Goal: Information Seeking & Learning: Learn about a topic

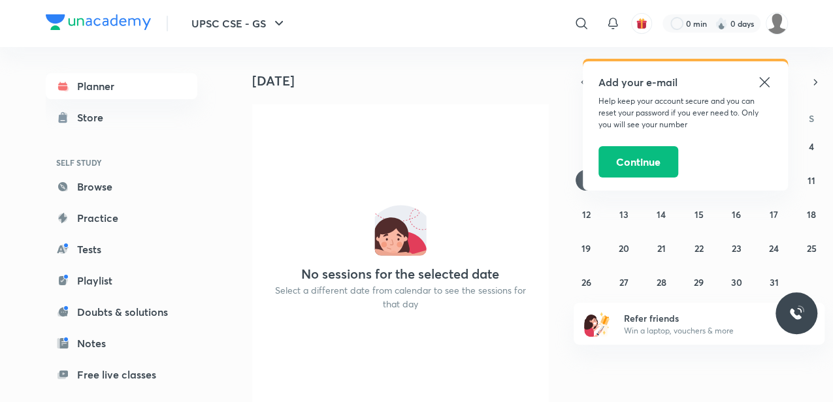
click at [764, 83] on icon at bounding box center [764, 82] width 10 height 10
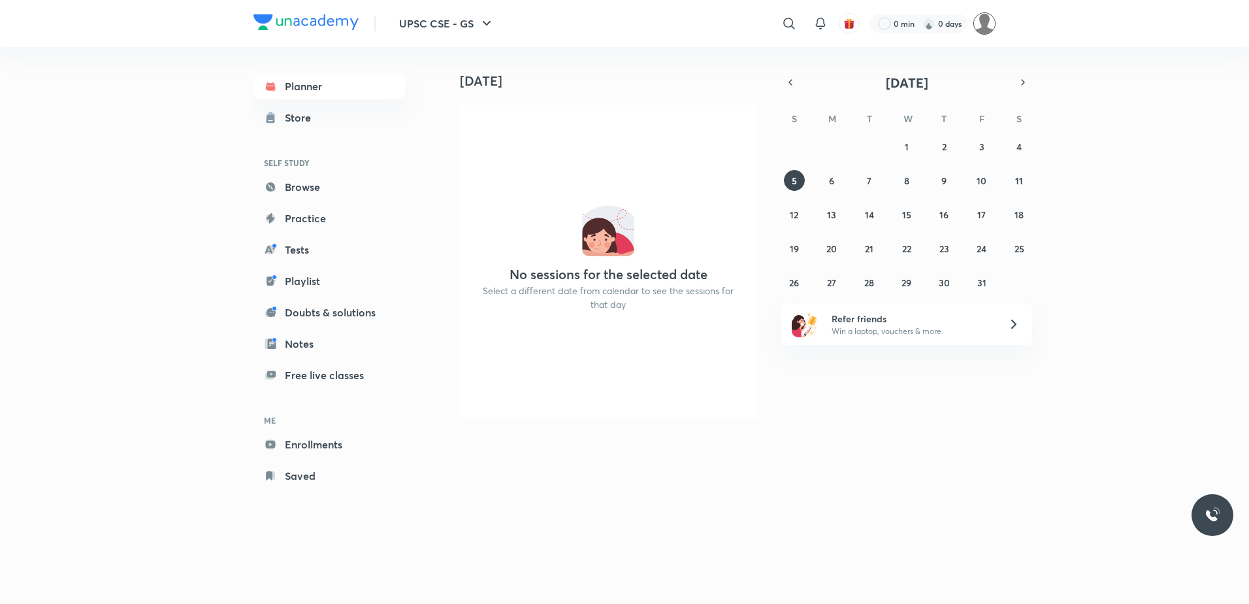
click at [832, 22] on img at bounding box center [984, 23] width 22 height 22
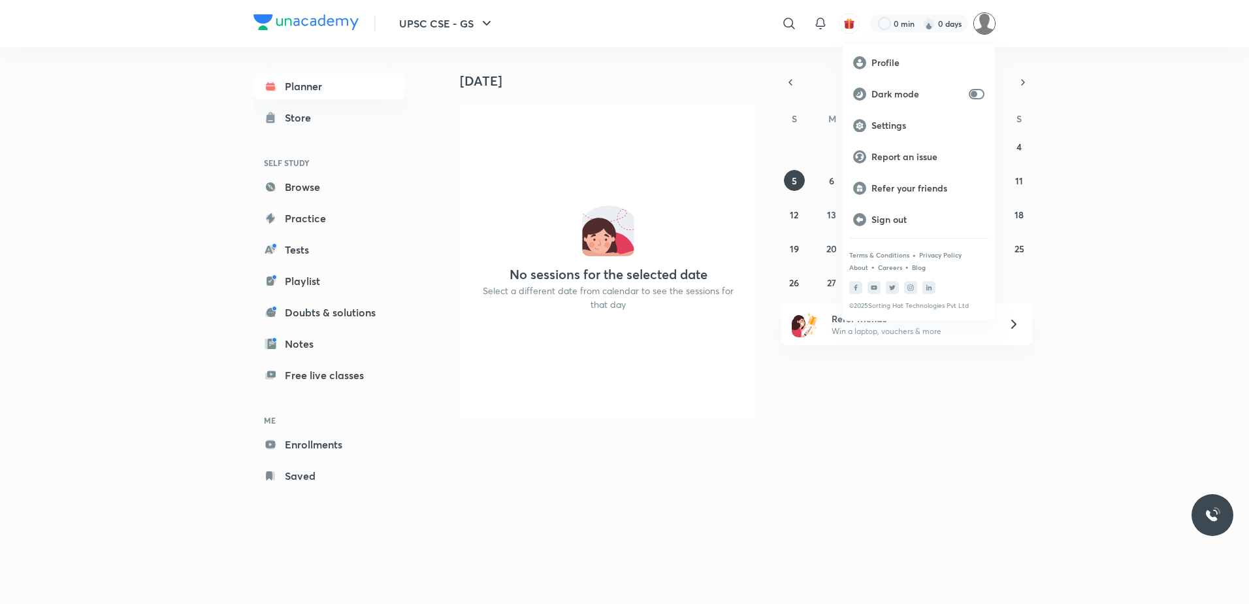
click at [604, 116] on div at bounding box center [624, 302] width 1249 height 604
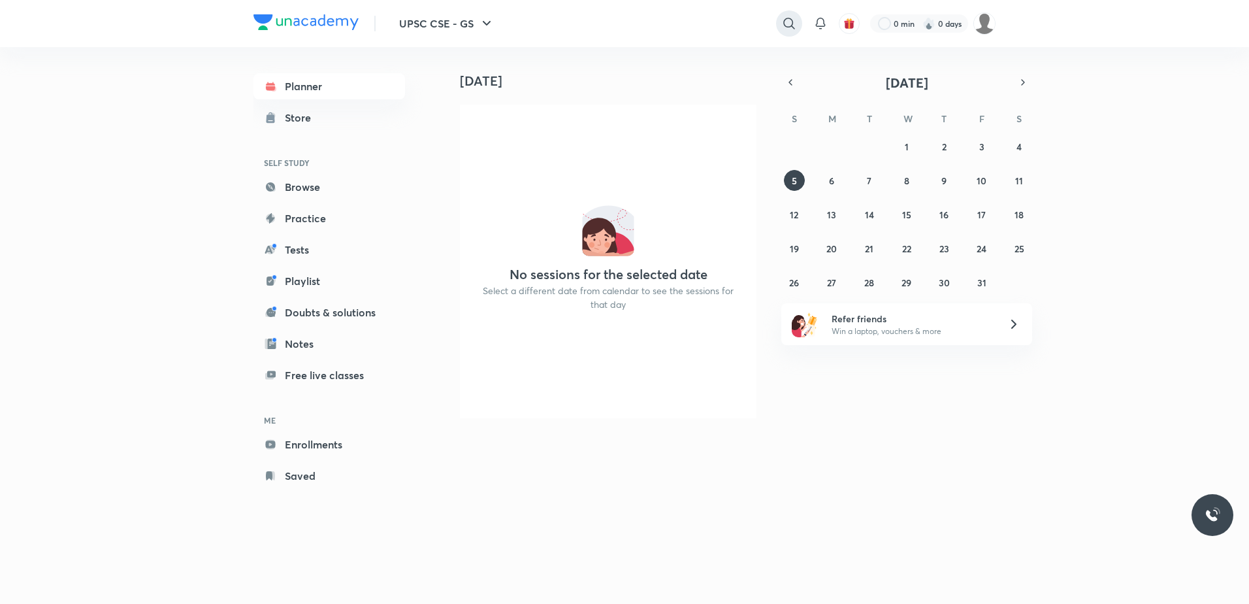
click at [787, 25] on icon at bounding box center [789, 24] width 16 height 16
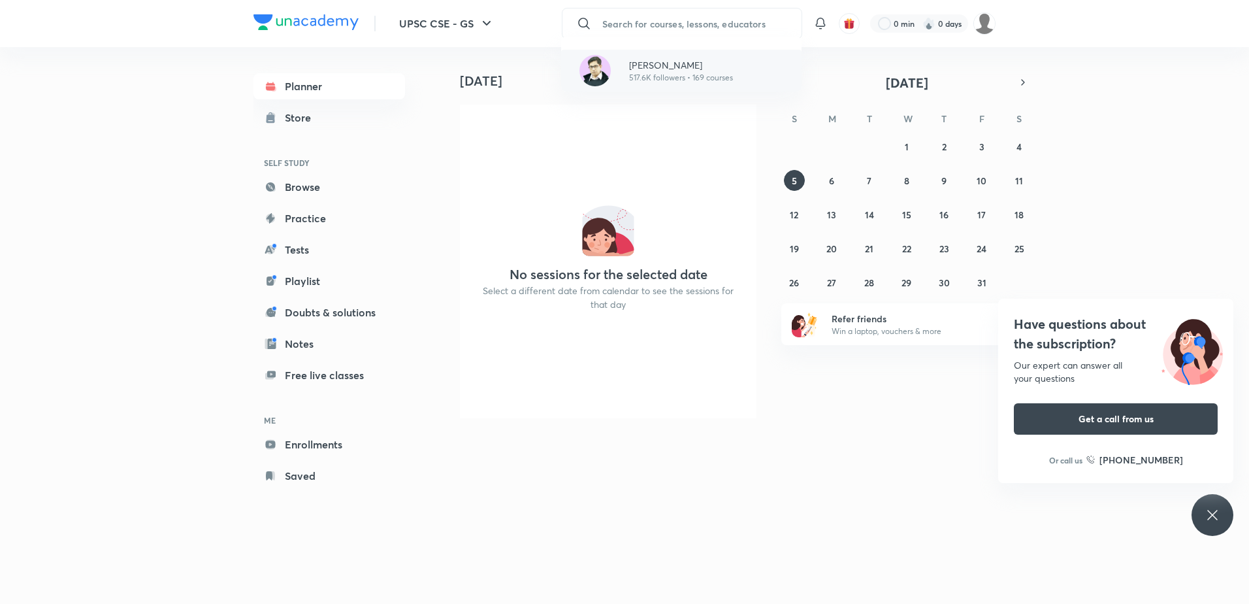
click at [681, 73] on p "517.6K followers • 169 courses" at bounding box center [681, 78] width 104 height 12
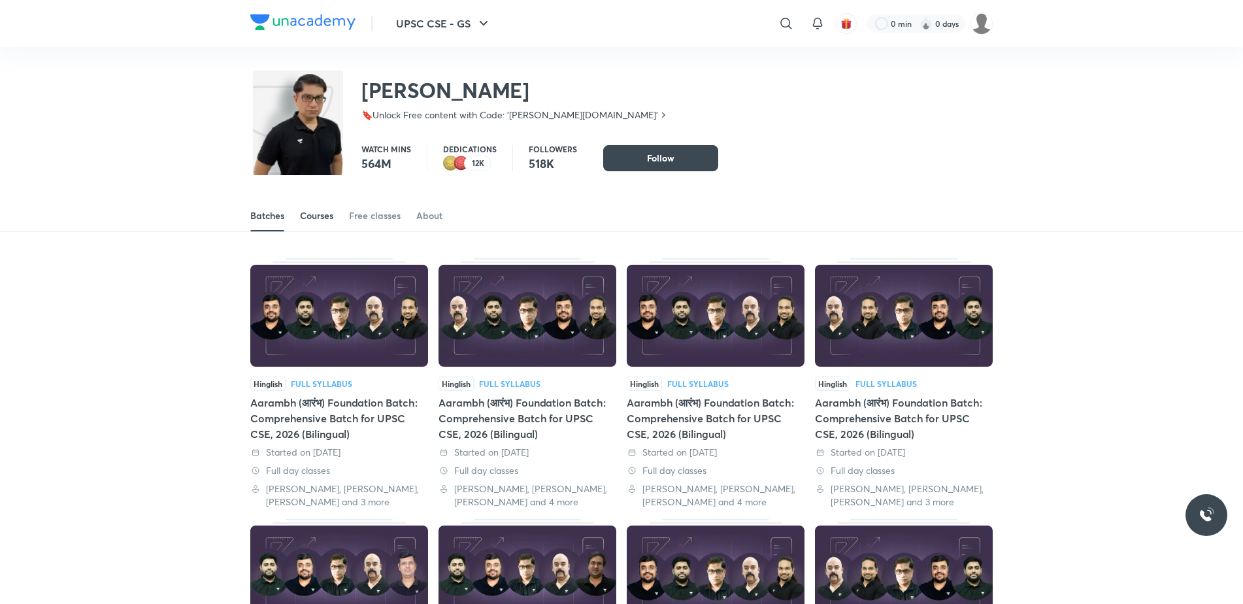
click at [308, 208] on link "Courses" at bounding box center [316, 215] width 33 height 31
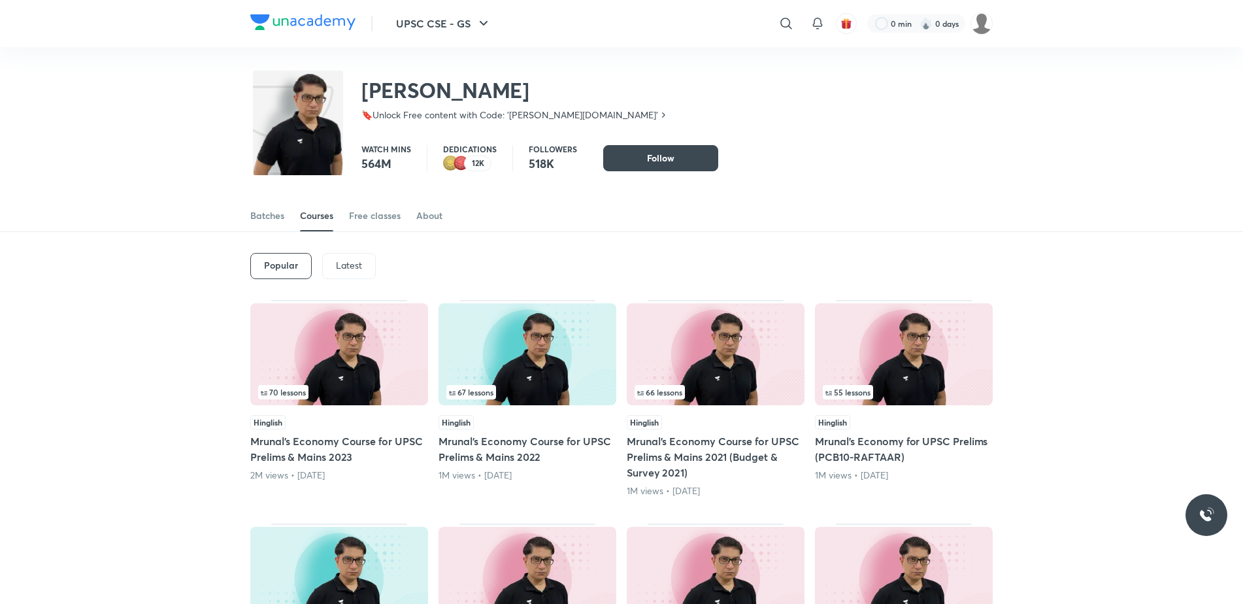
click at [346, 269] on p "Latest" at bounding box center [349, 265] width 26 height 10
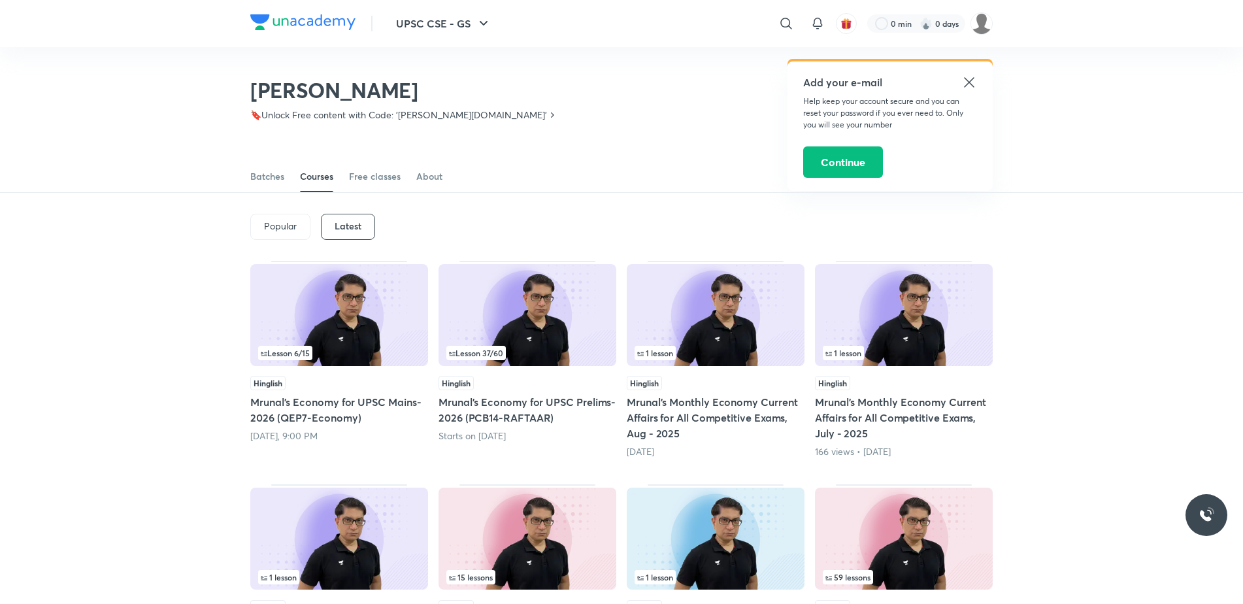
scroll to position [187, 0]
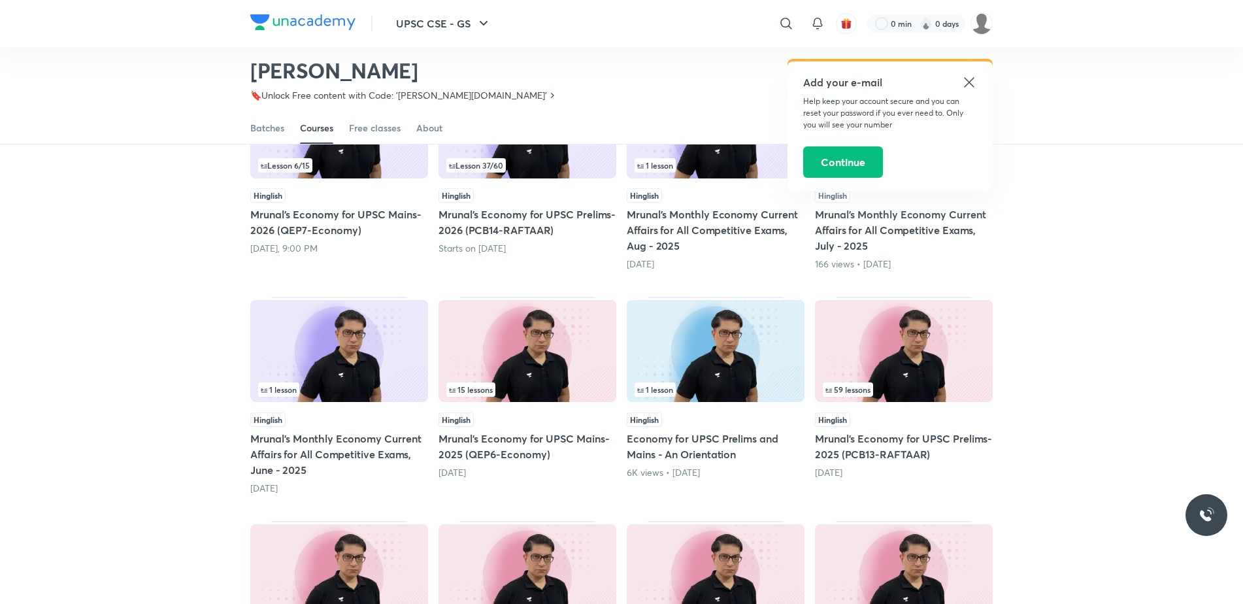
click at [832, 402] on div "Hinglish" at bounding box center [904, 419] width 178 height 14
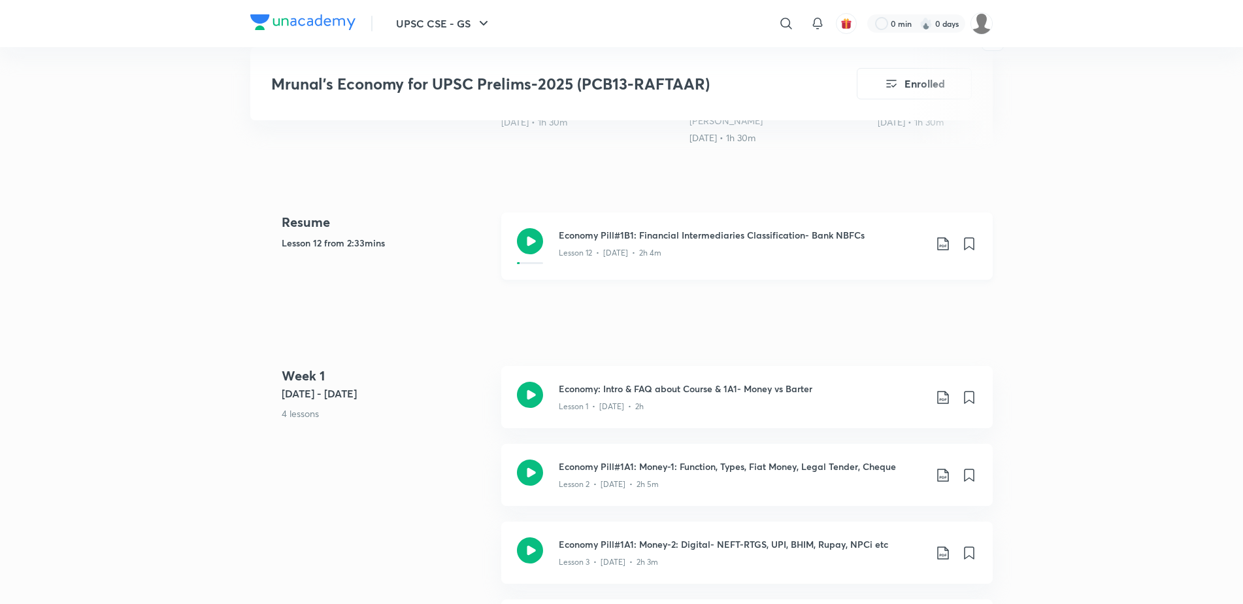
scroll to position [588, 0]
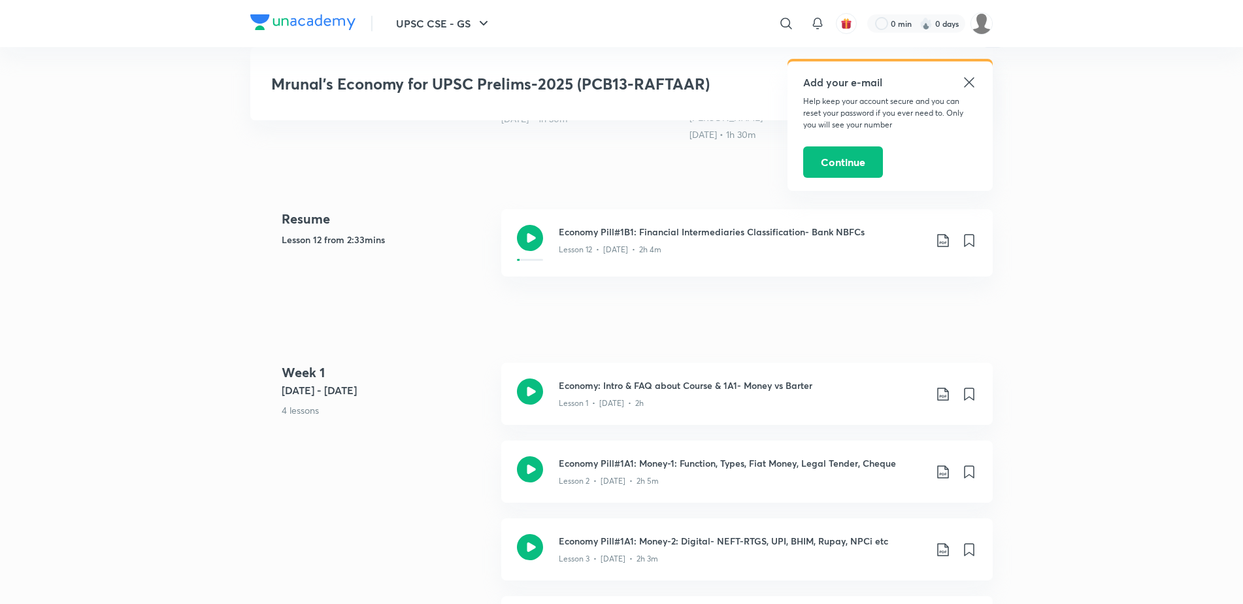
click at [832, 79] on icon at bounding box center [969, 82] width 10 height 10
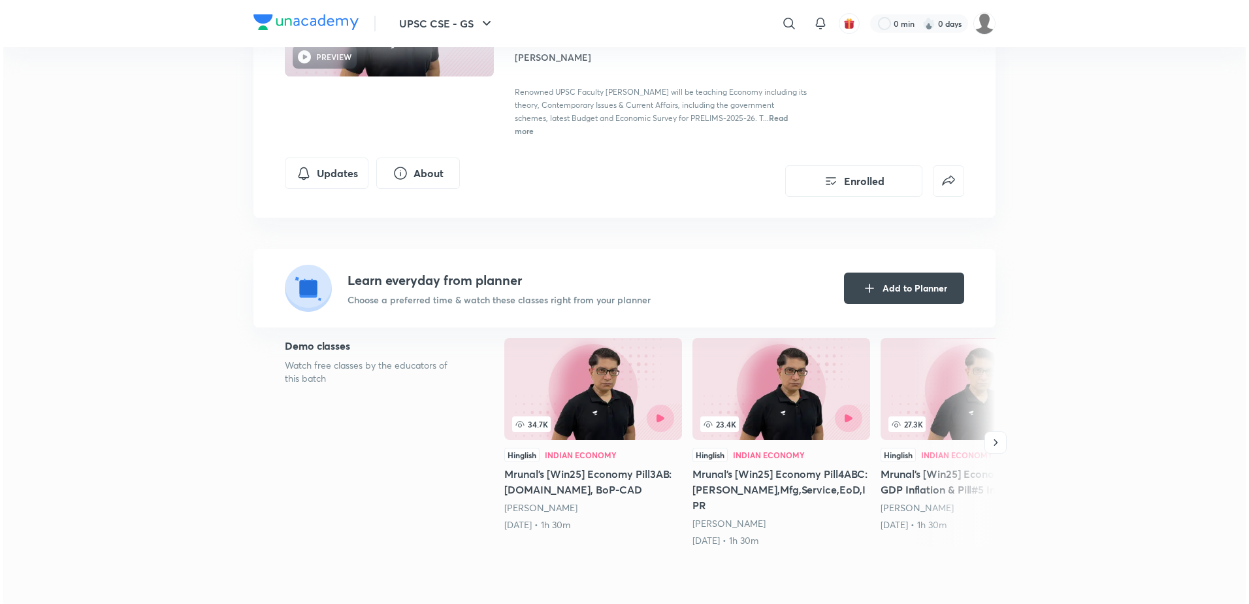
scroll to position [0, 0]
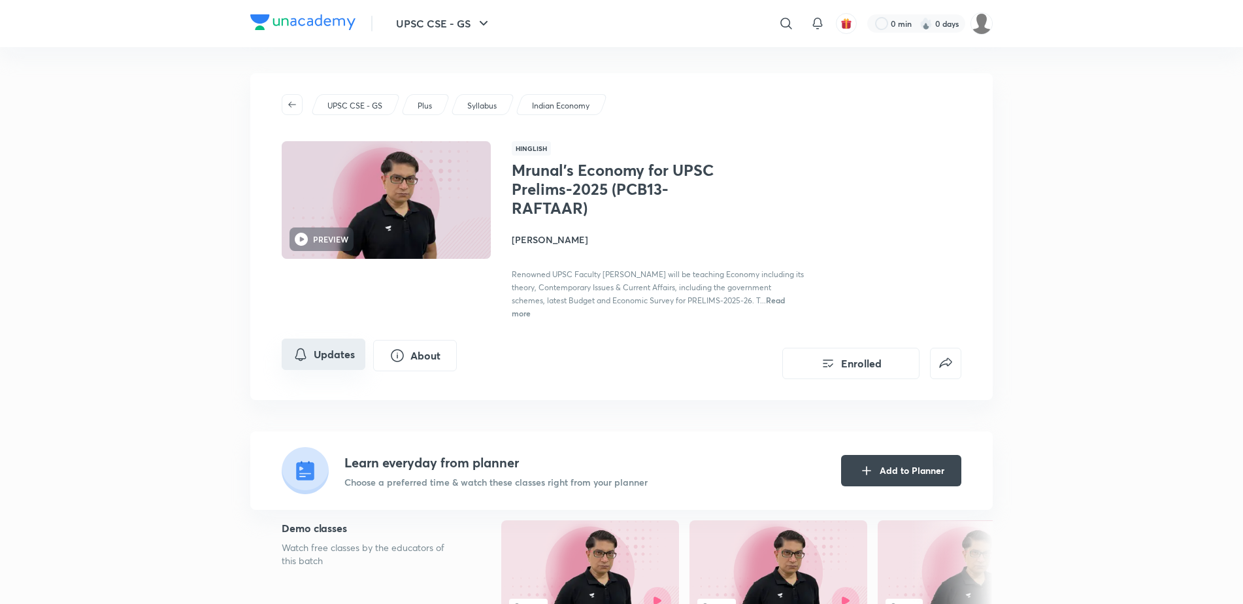
click at [340, 355] on button "Updates" at bounding box center [324, 353] width 84 height 31
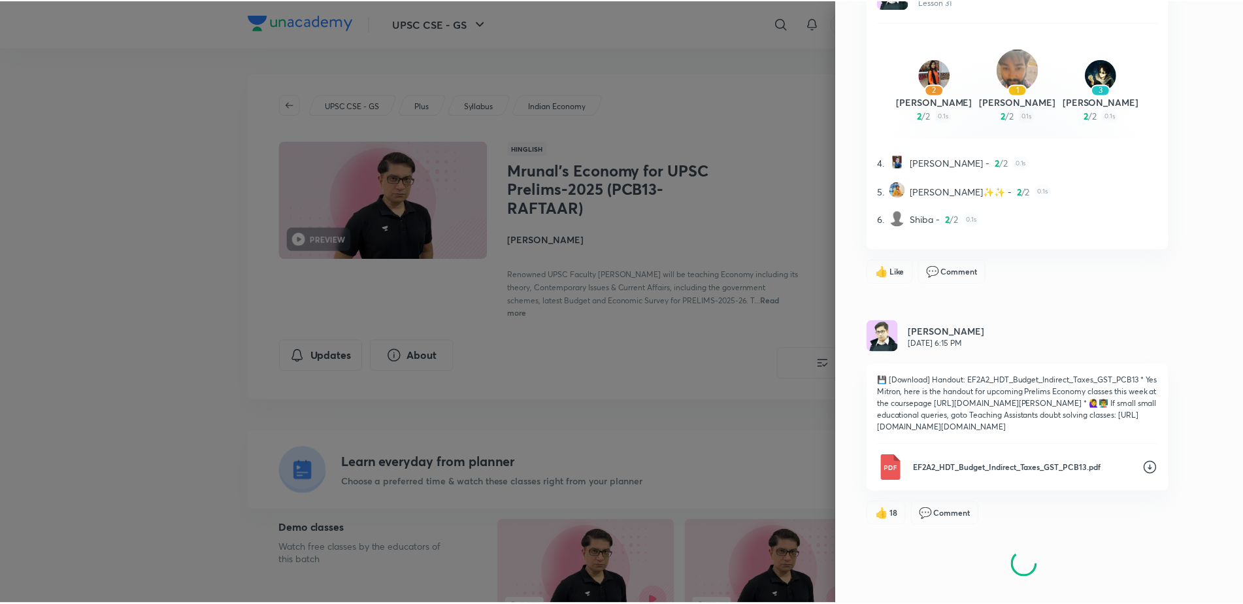
scroll to position [22316, 0]
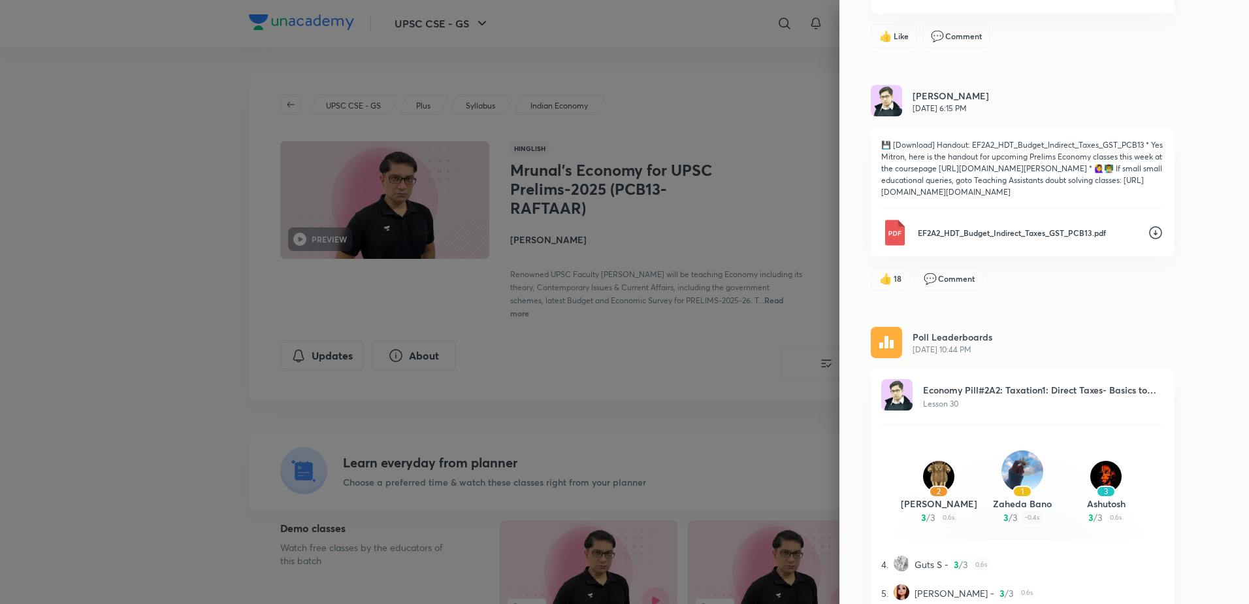
click at [682, 365] on div at bounding box center [624, 302] width 1249 height 604
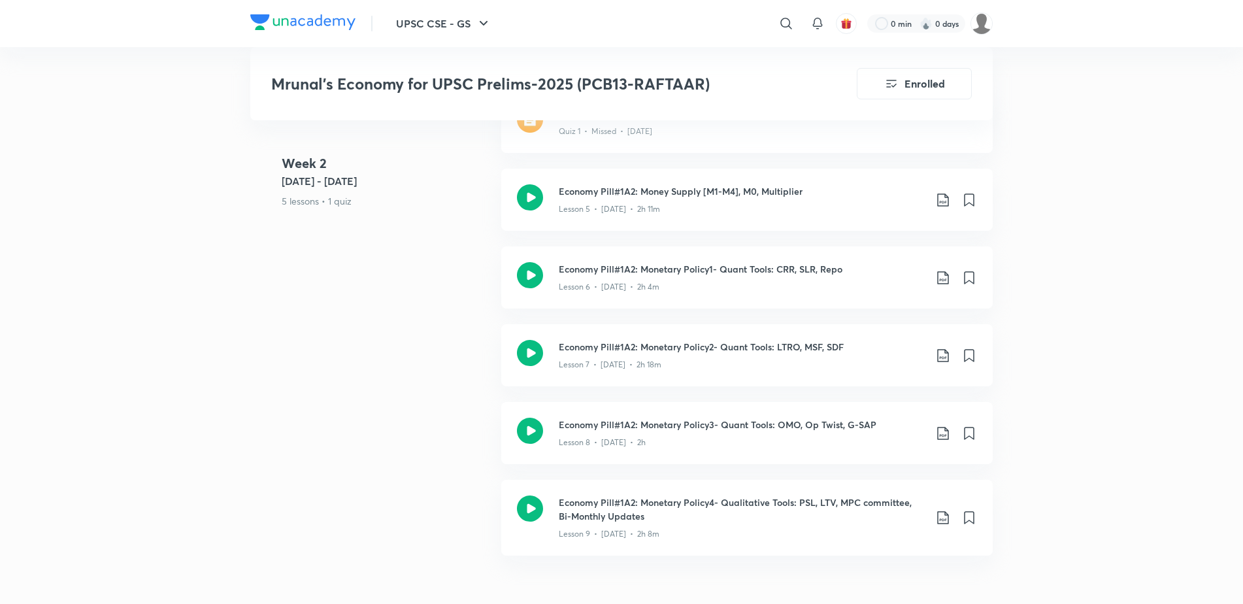
scroll to position [653, 0]
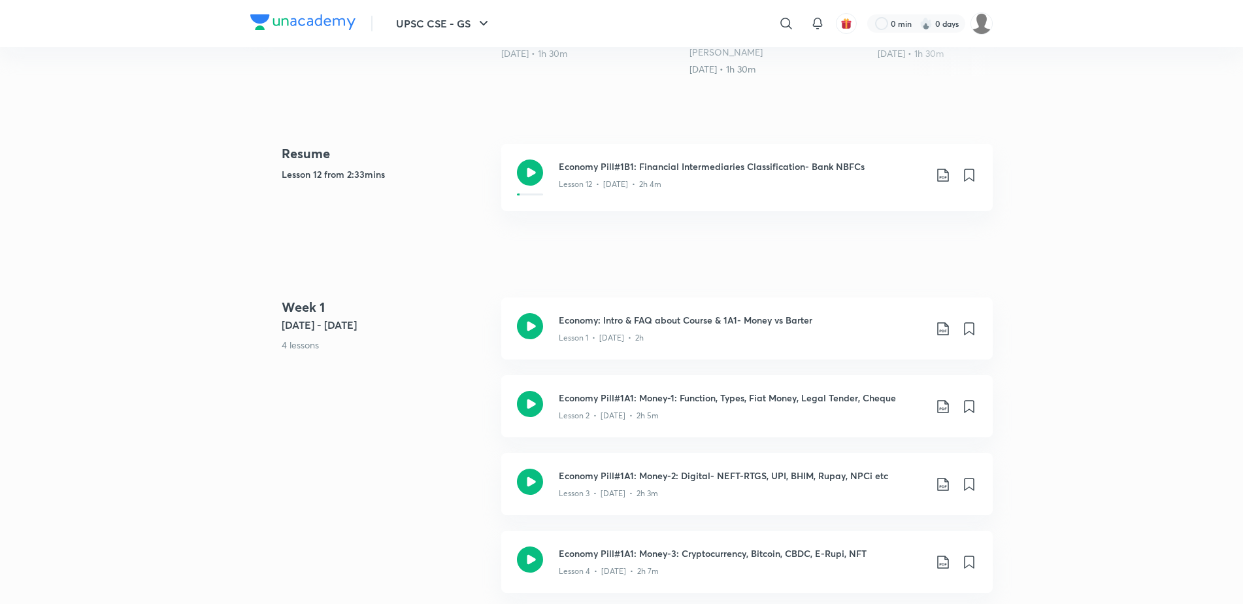
scroll to position [187, 0]
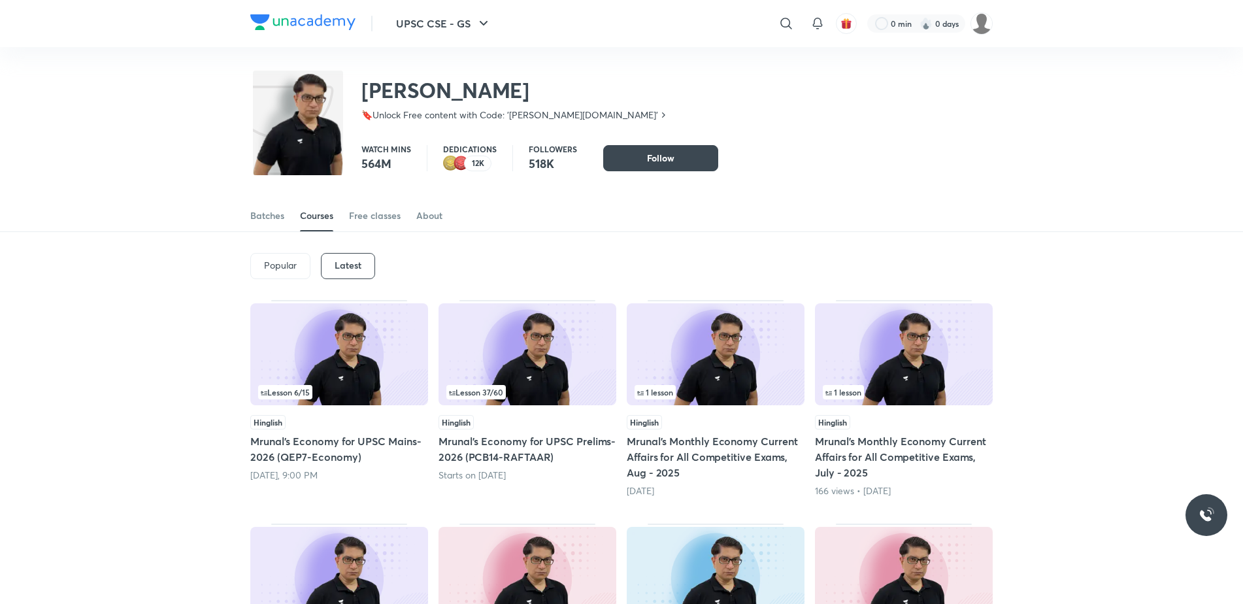
click at [530, 402] on h5 "Mrunal’s Economy for UPSC Prelims-2026 (PCB14-RAFTAAR)" at bounding box center [527, 448] width 178 height 31
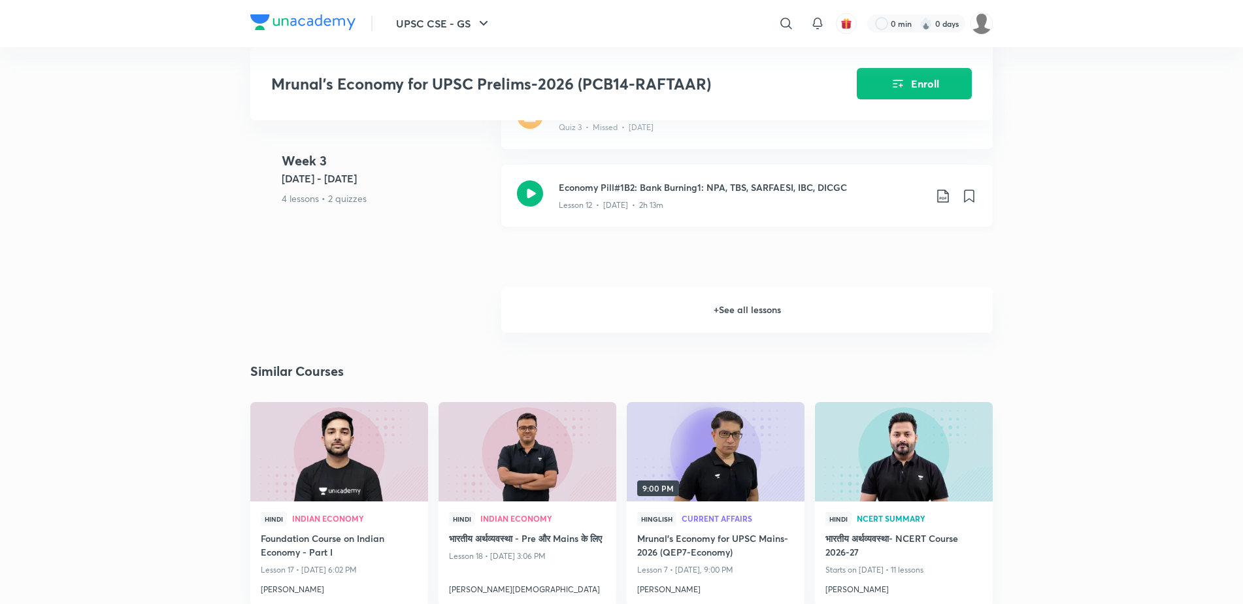
scroll to position [1829, 0]
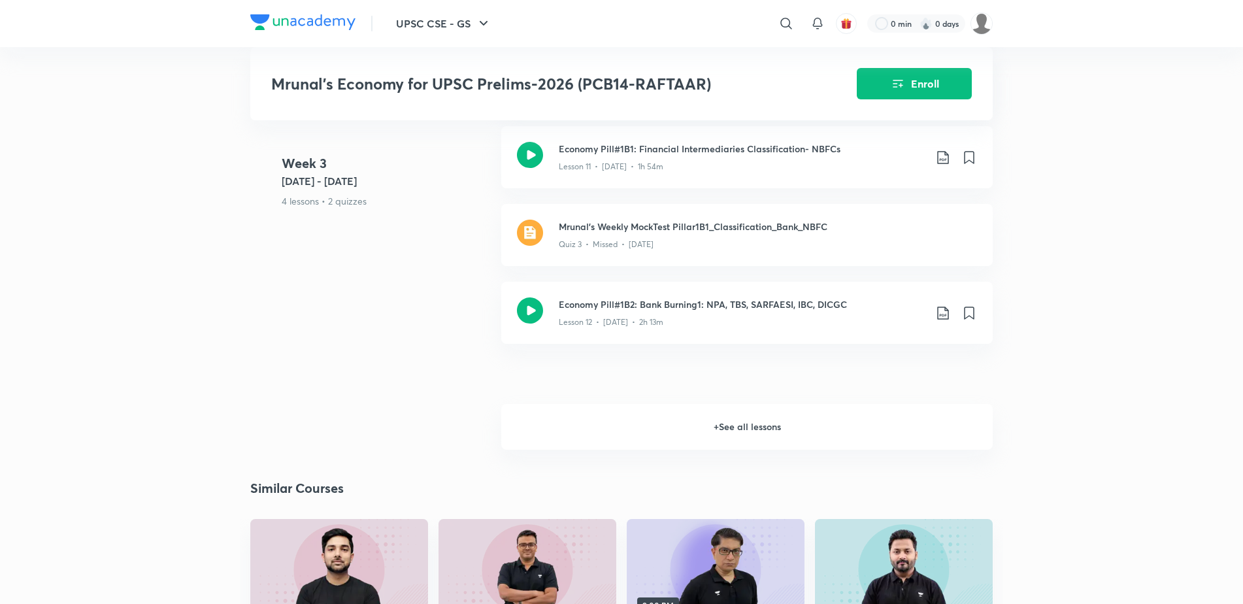
click at [719, 402] on h6 "+ See all lessons" at bounding box center [746, 427] width 491 height 46
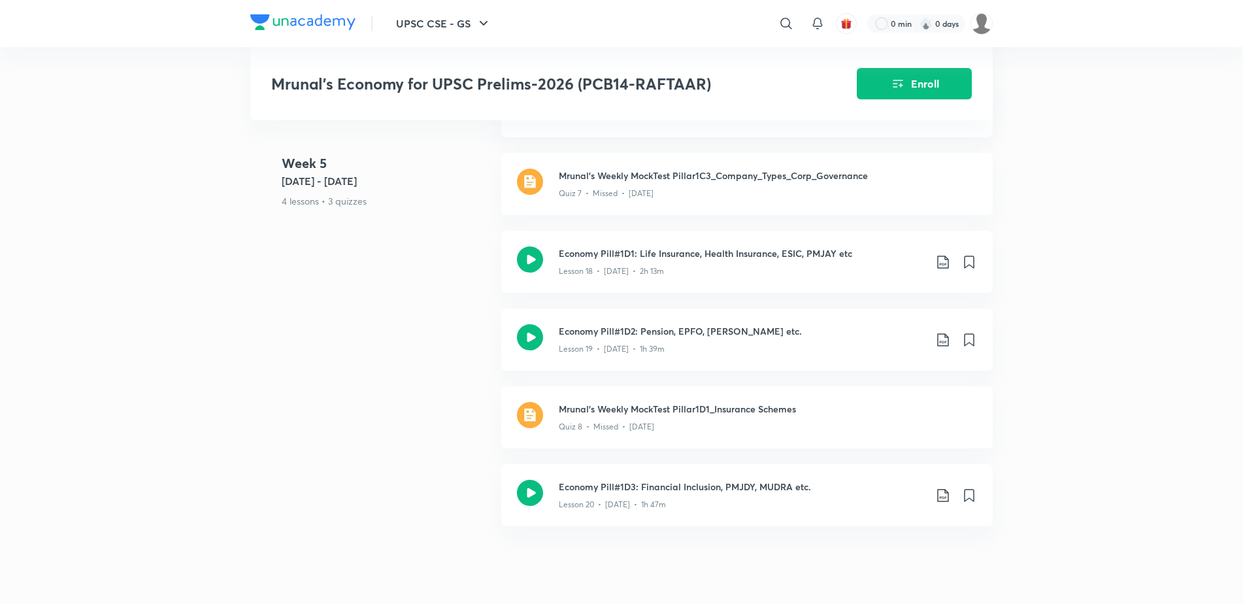
scroll to position [2548, 0]
